Goal: Task Accomplishment & Management: Use online tool/utility

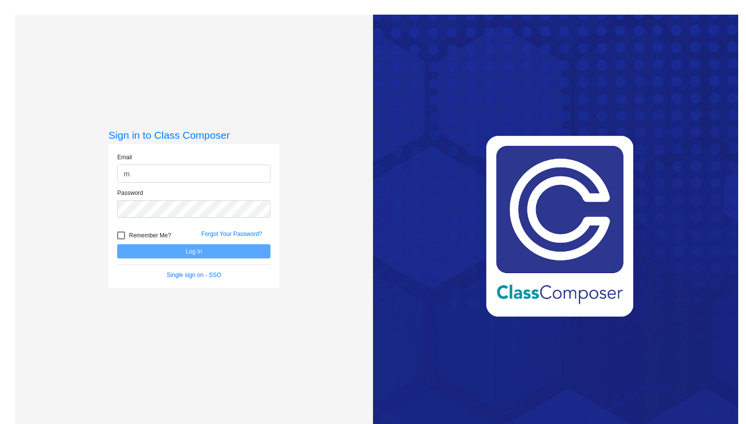
type input "[PERSON_NAME][EMAIL_ADDRESS][PERSON_NAME][PERSON_NAME][DOMAIN_NAME]"
click at [118, 238] on div at bounding box center [121, 235] width 8 height 8
click at [121, 239] on input "Remember Me?" at bounding box center [121, 239] width 0 height 0
checkbox input "true"
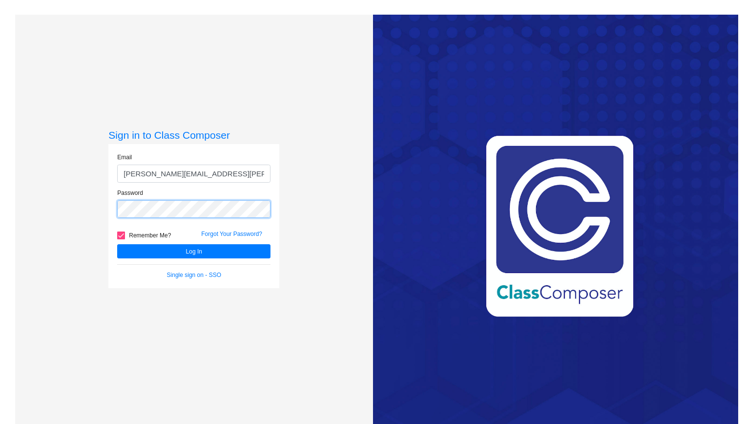
click at [117, 244] on button "Log In" at bounding box center [193, 251] width 153 height 14
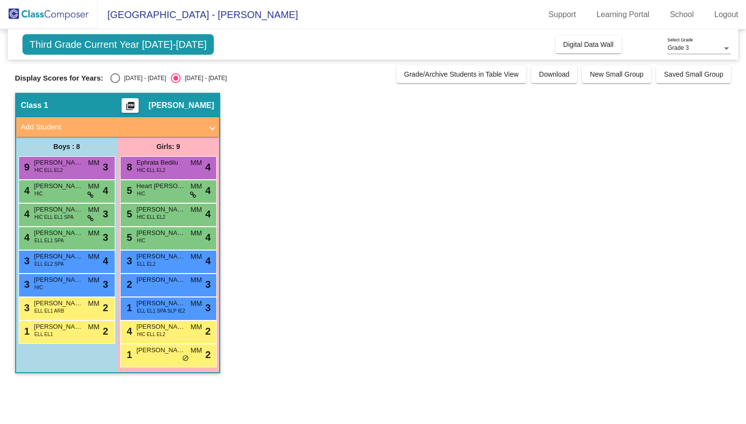
click at [159, 49] on span "Third Grade Current Year [DATE]-[DATE]" at bounding box center [118, 44] width 192 height 21
click at [173, 38] on span "Third Grade Current Year [DATE]-[DATE]" at bounding box center [118, 44] width 192 height 21
